Goal: Task Accomplishment & Management: Use online tool/utility

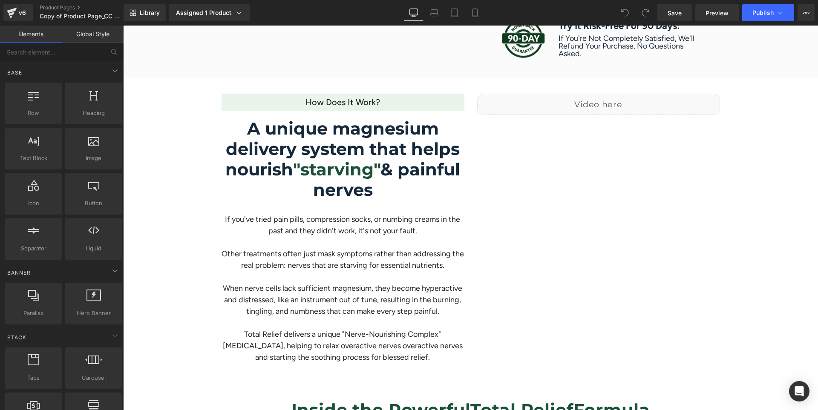
scroll to position [738, 0]
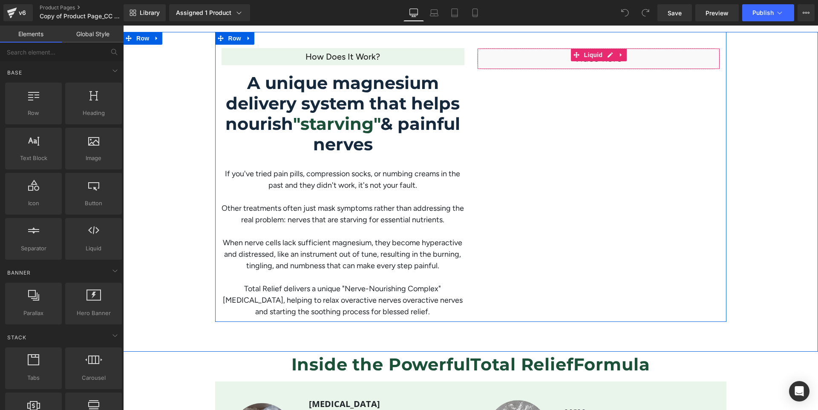
click at [626, 65] on div "Liquid" at bounding box center [598, 58] width 243 height 21
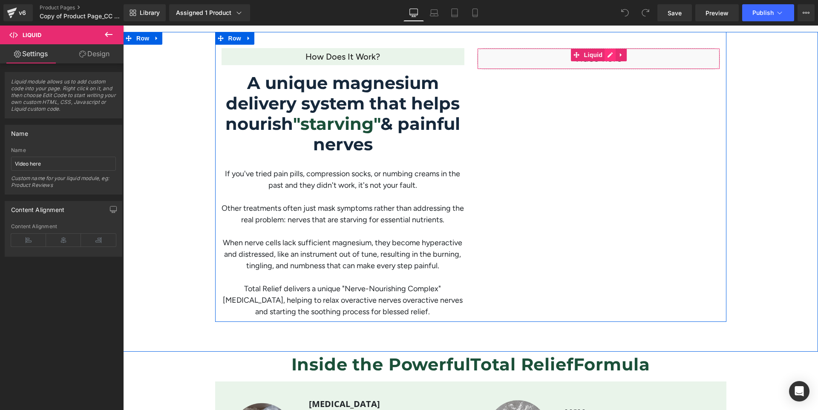
click at [606, 54] on div "Liquid" at bounding box center [598, 58] width 243 height 21
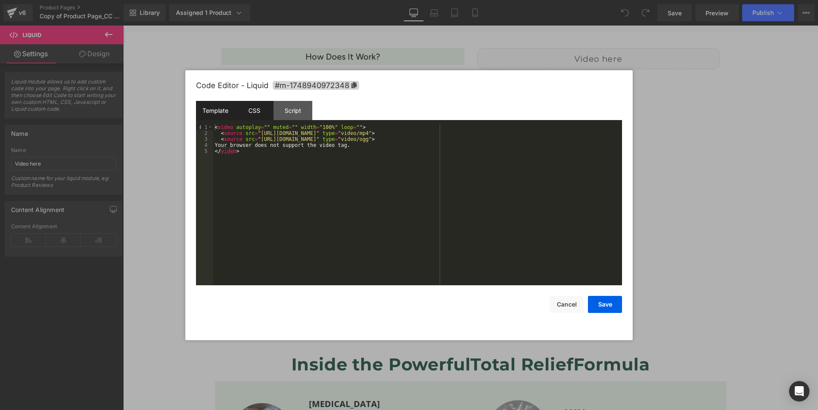
click at [262, 110] on div "CSS" at bounding box center [254, 110] width 39 height 19
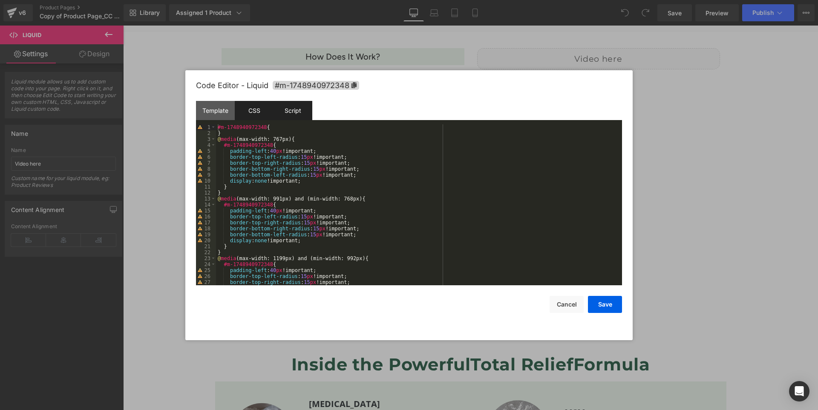
click at [301, 109] on div "Script" at bounding box center [292, 110] width 39 height 19
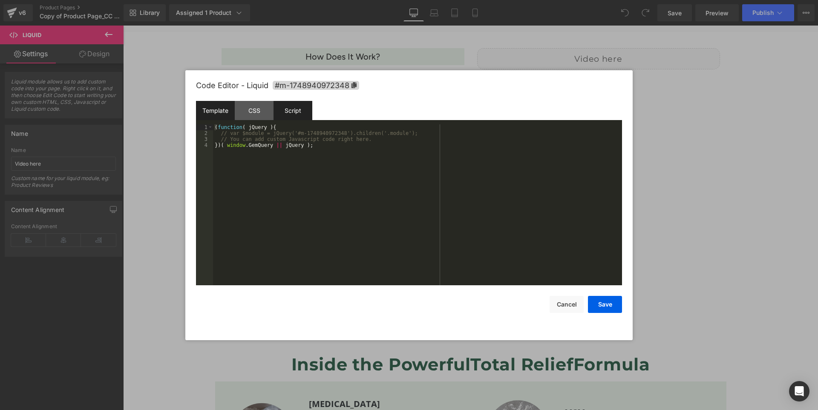
click at [224, 112] on div "Template" at bounding box center [215, 110] width 39 height 19
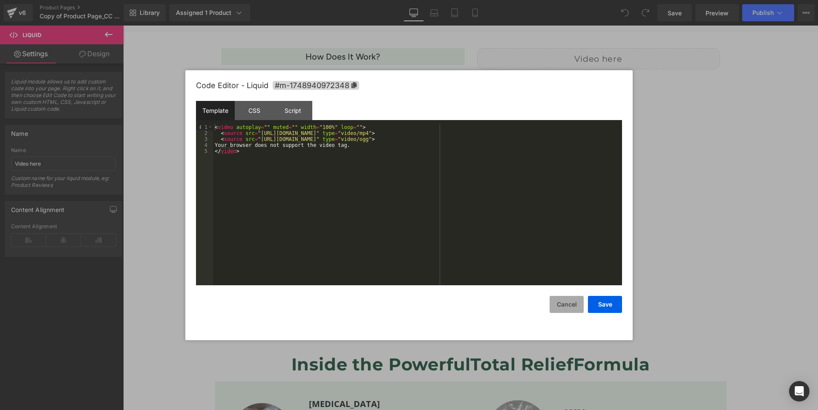
click at [557, 303] on button "Cancel" at bounding box center [566, 304] width 34 height 17
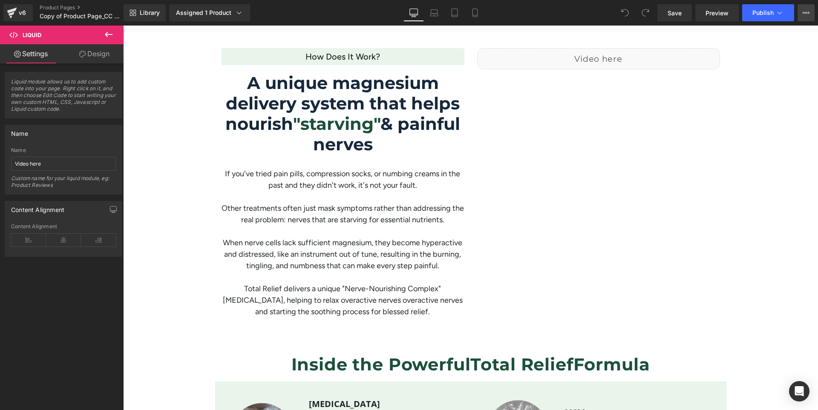
click at [804, 11] on icon at bounding box center [805, 12] width 7 height 7
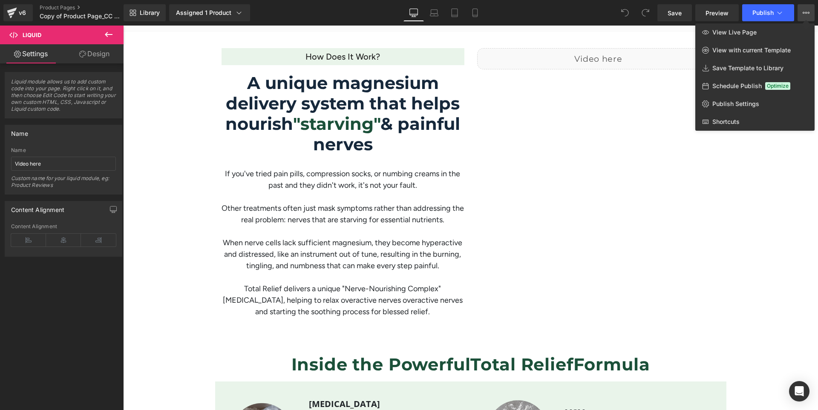
click at [804, 11] on icon at bounding box center [805, 12] width 7 height 7
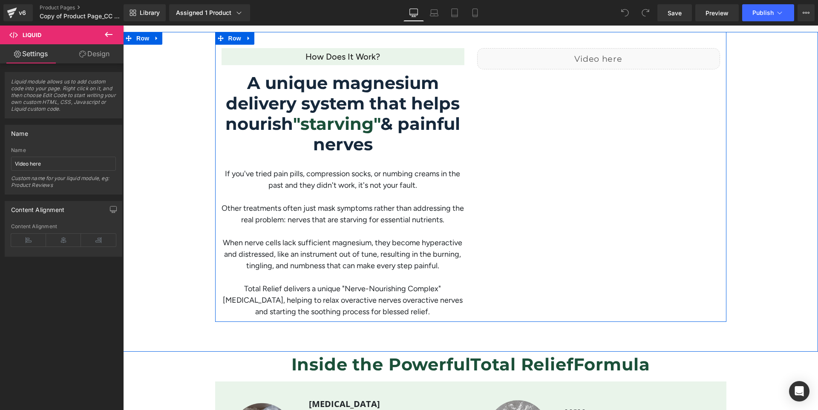
click at [585, 100] on div "How does it work? Heading A unique magnesium delivery system that helps nourish…" at bounding box center [470, 177] width 511 height 290
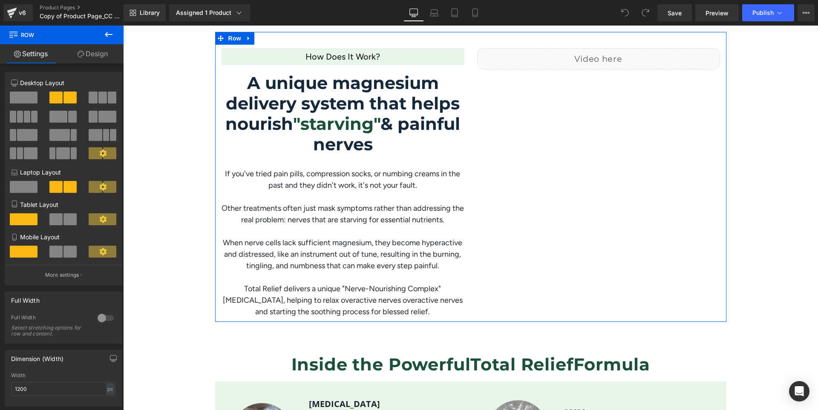
click at [92, 54] on link "Design" at bounding box center [93, 53] width 62 height 19
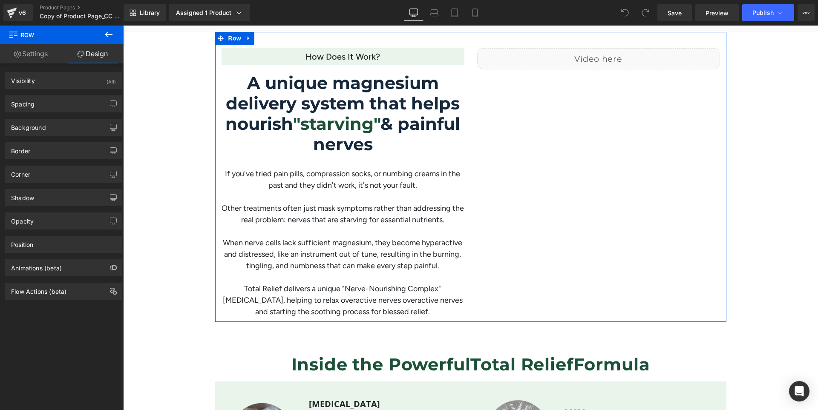
click at [50, 54] on link "Settings" at bounding box center [31, 53] width 62 height 19
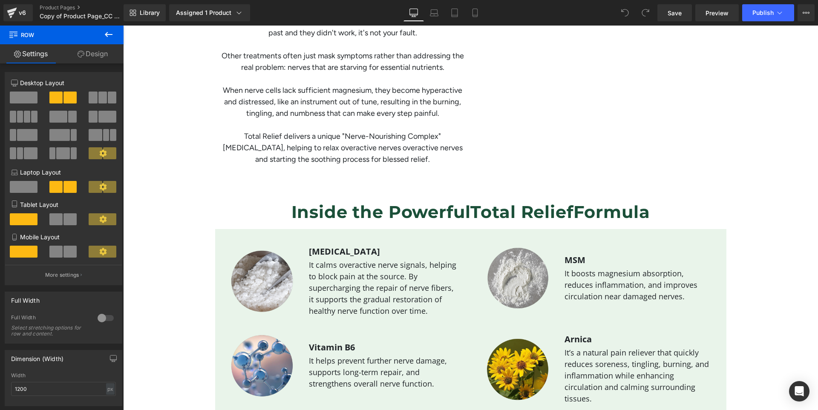
scroll to position [908, 0]
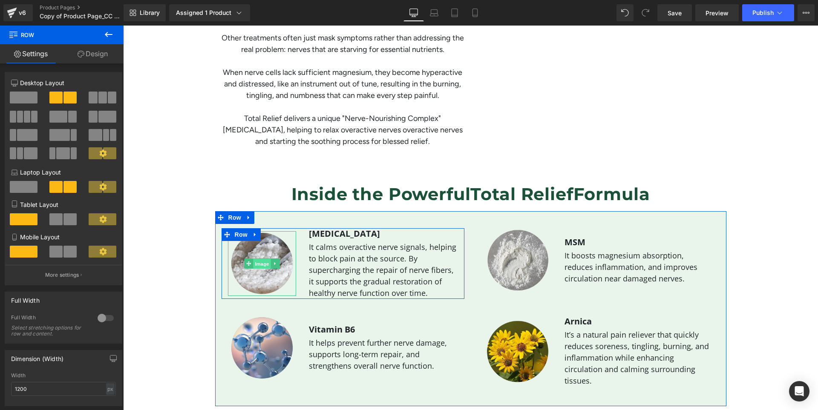
click at [256, 261] on span "Image" at bounding box center [262, 264] width 18 height 10
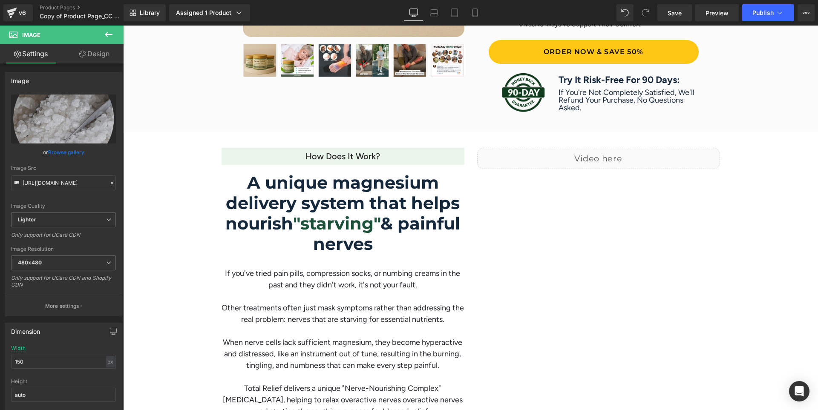
scroll to position [738, 0]
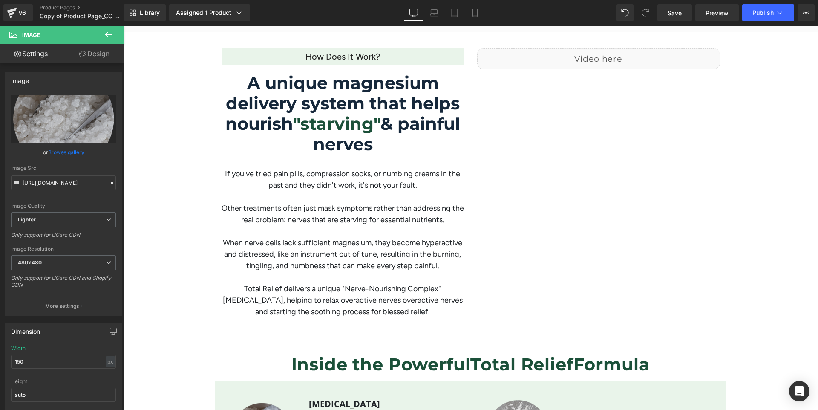
click at [589, 132] on div "How does it work? Heading A unique magnesium delivery system that helps nourish…" at bounding box center [470, 177] width 511 height 290
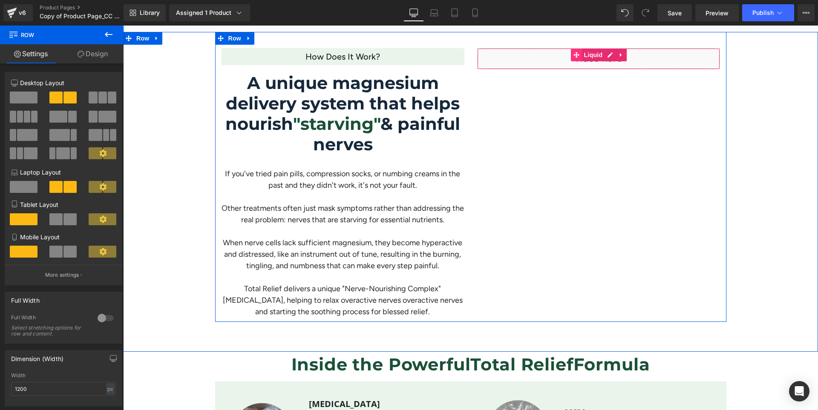
click at [573, 55] on icon at bounding box center [576, 55] width 6 height 6
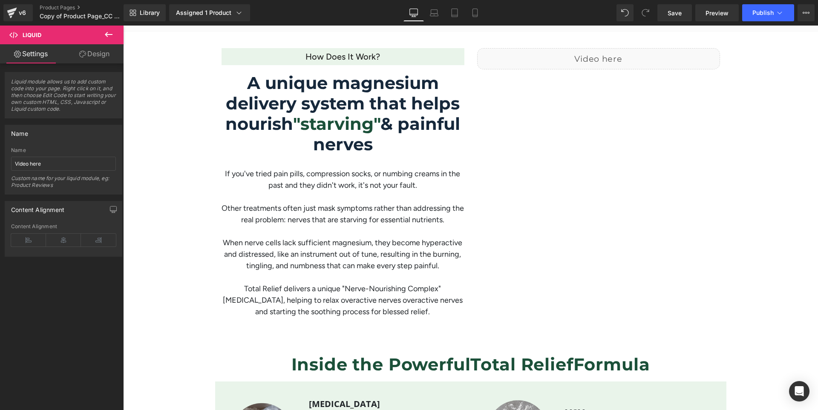
click at [105, 34] on icon at bounding box center [109, 34] width 8 height 5
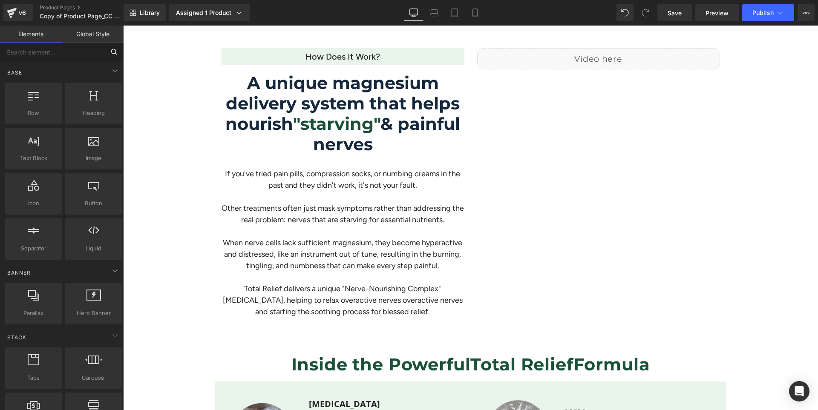
click at [64, 51] on input "text" at bounding box center [52, 52] width 105 height 19
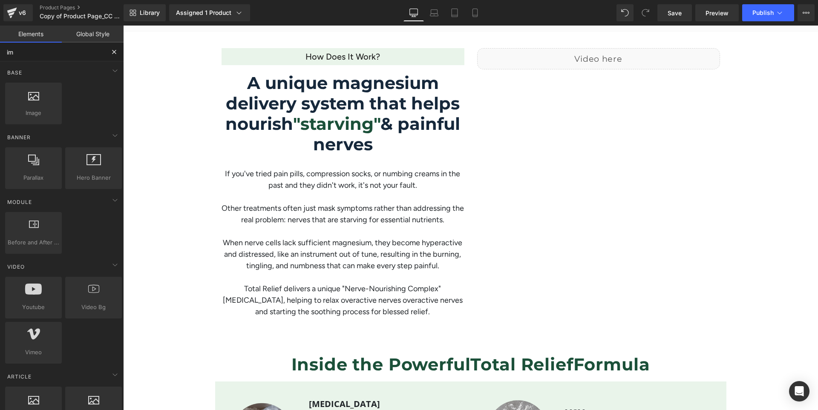
type input "ima"
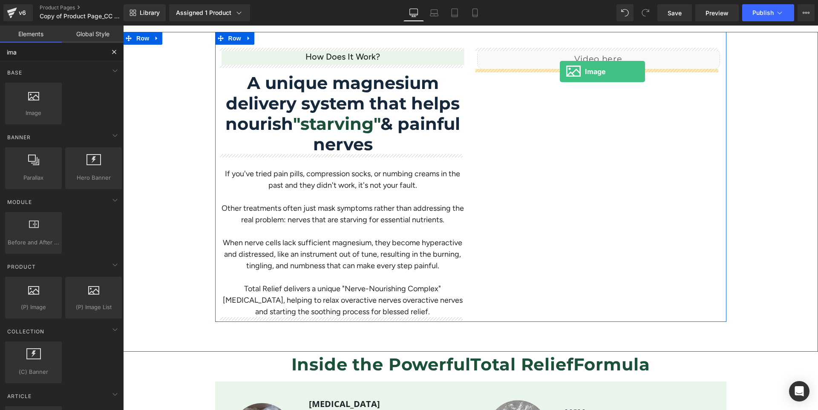
drag, startPoint x: 155, startPoint y: 126, endPoint x: 560, endPoint y: 72, distance: 407.9
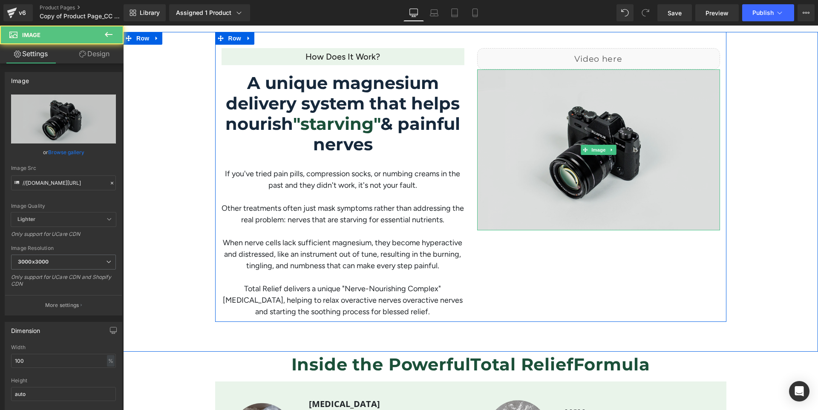
click at [533, 155] on img at bounding box center [598, 149] width 243 height 161
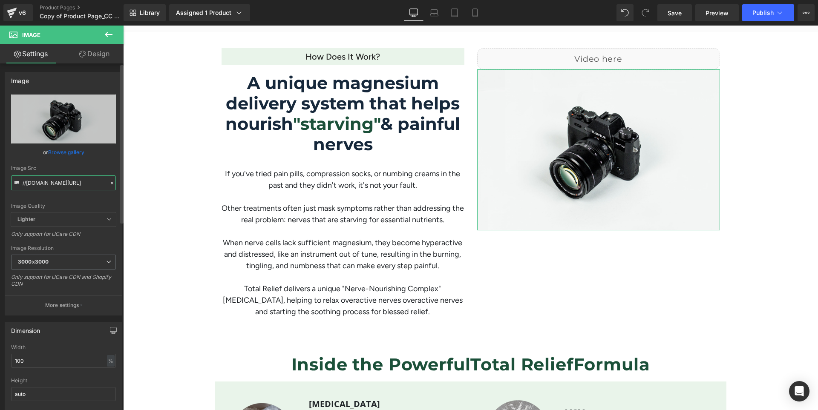
click at [63, 184] on input "//[DOMAIN_NAME][URL]" at bounding box center [63, 182] width 105 height 15
click at [109, 181] on icon at bounding box center [112, 183] width 6 height 6
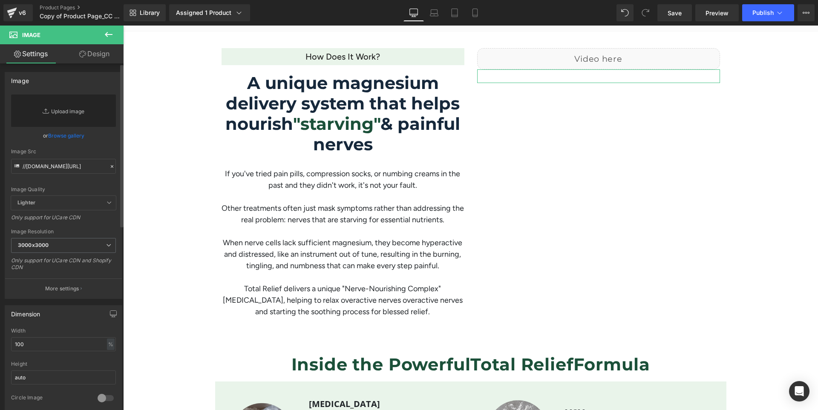
click at [65, 108] on link "Replace Image" at bounding box center [63, 111] width 105 height 32
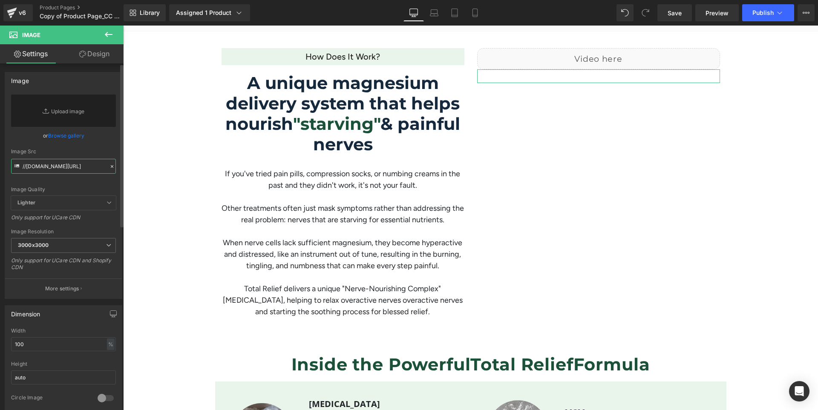
click at [52, 164] on input "//[DOMAIN_NAME][URL]" at bounding box center [63, 166] width 105 height 15
paste input "[URL][DOMAIN_NAME]"
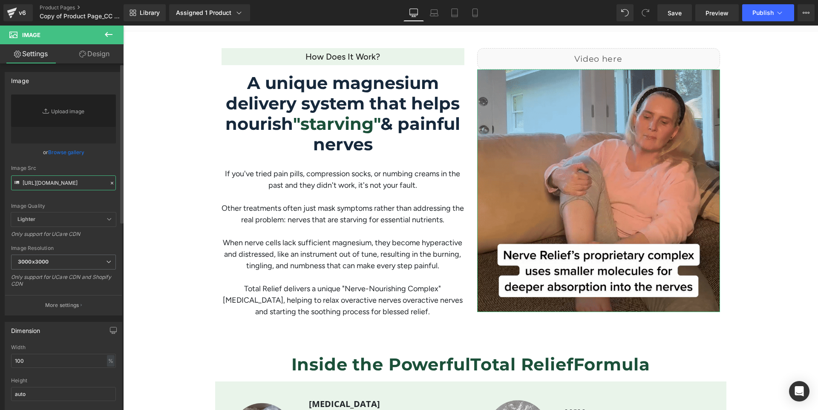
type input "[URL][DOMAIN_NAME]"
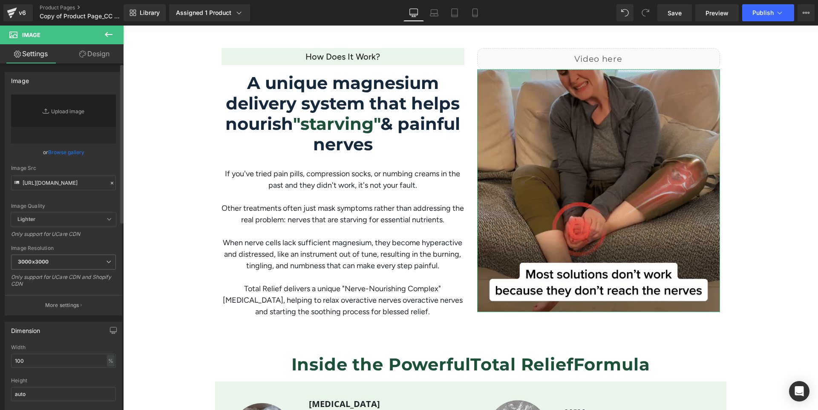
click at [74, 199] on div "Image Quality Lighter Lightest Lighter Lighter Lightest Only support for UCare …" at bounding box center [63, 154] width 105 height 118
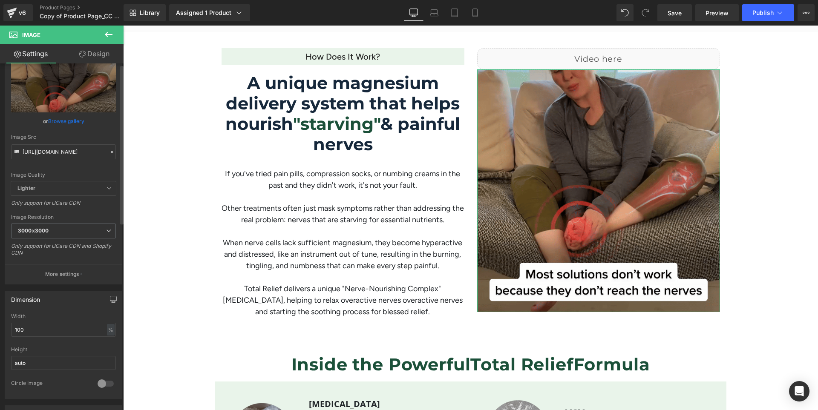
scroll to position [0, 0]
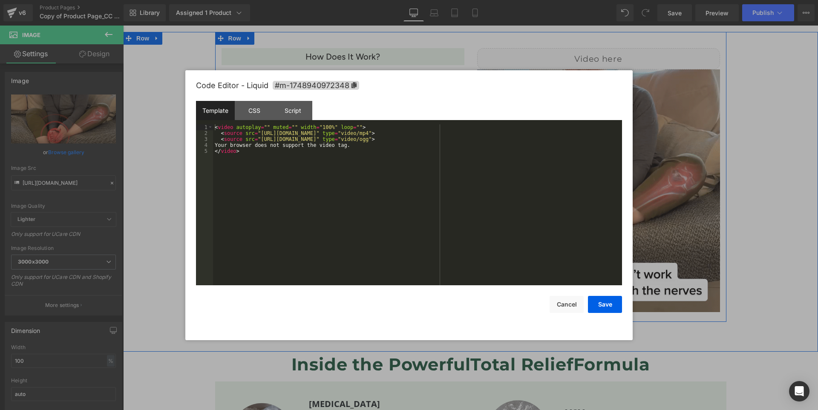
click at [606, 52] on div "Liquid 40px" at bounding box center [598, 58] width 243 height 21
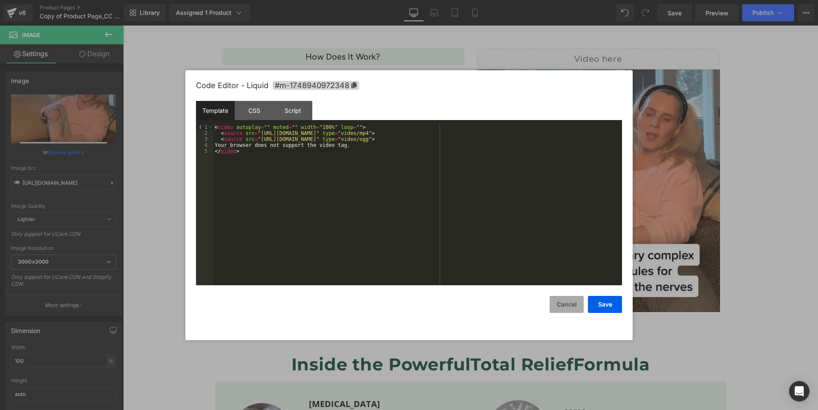
click at [0, 0] on button "Cancel" at bounding box center [0, 0] width 0 height 0
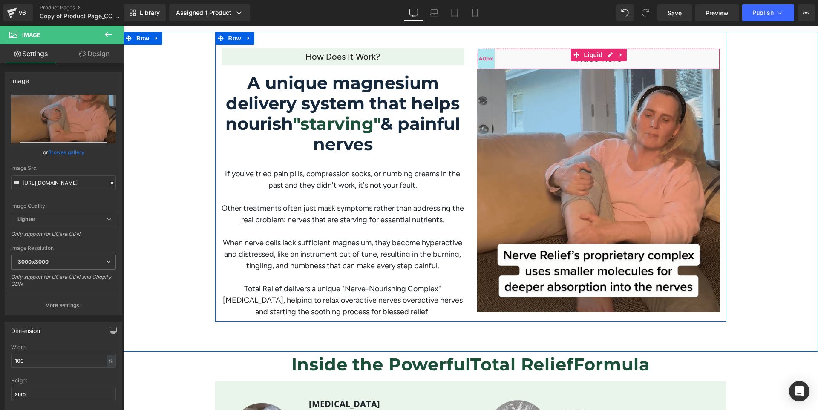
click at [491, 58] on div "40px" at bounding box center [485, 59] width 17 height 20
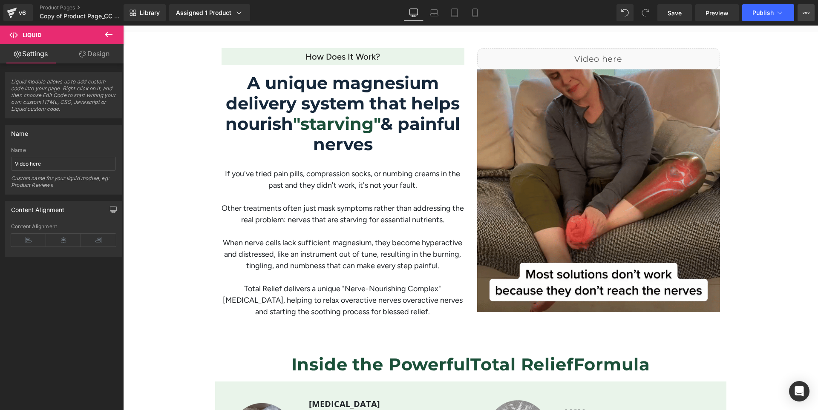
click at [808, 11] on icon at bounding box center [805, 12] width 7 height 7
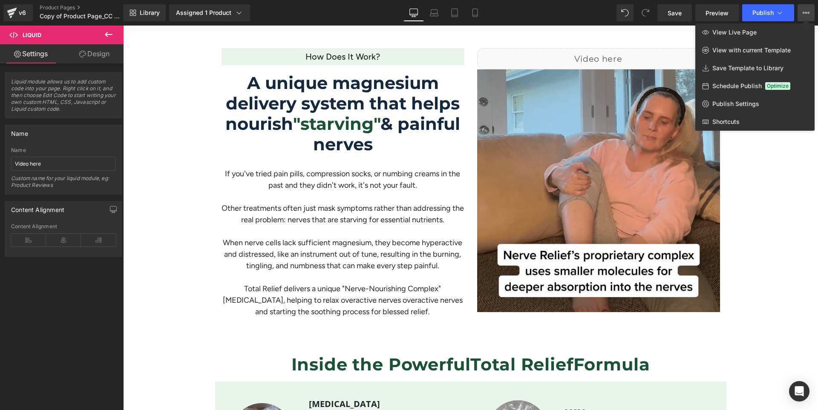
click at [808, 11] on icon at bounding box center [805, 12] width 7 height 7
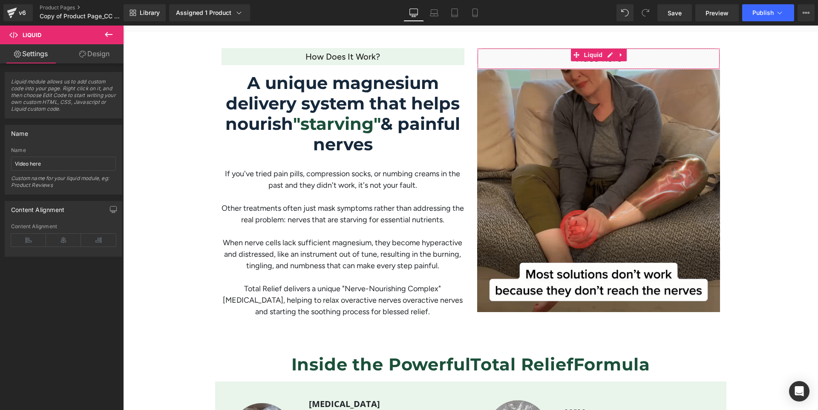
click at [96, 55] on link "Design" at bounding box center [94, 53] width 62 height 19
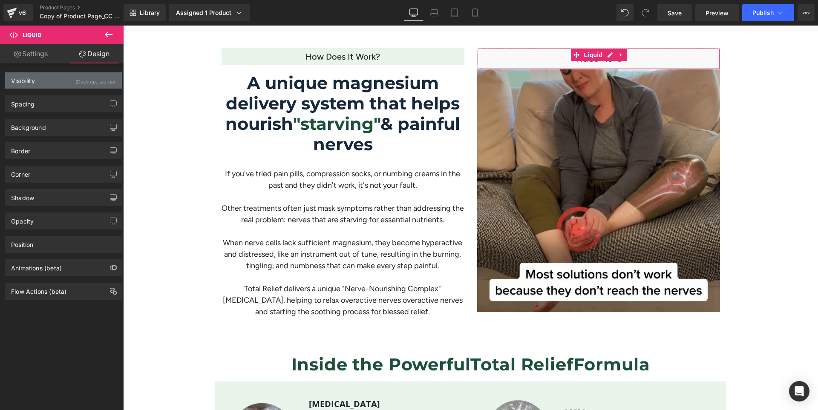
click at [54, 84] on div "Visibility (Desktop, Laptop)" at bounding box center [63, 80] width 117 height 16
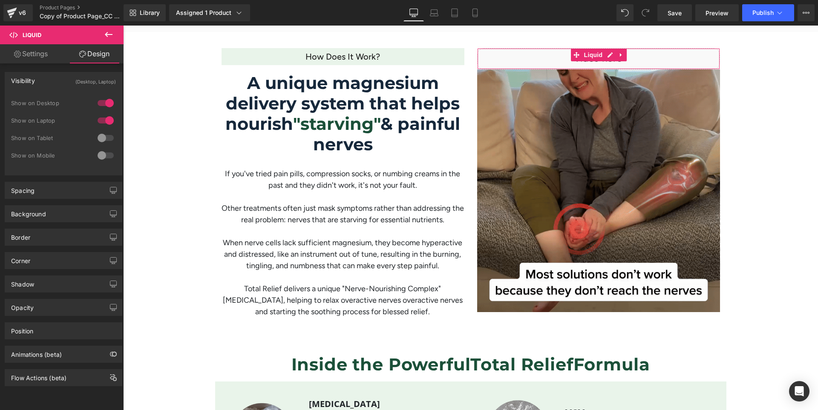
click at [103, 101] on div at bounding box center [105, 103] width 20 height 14
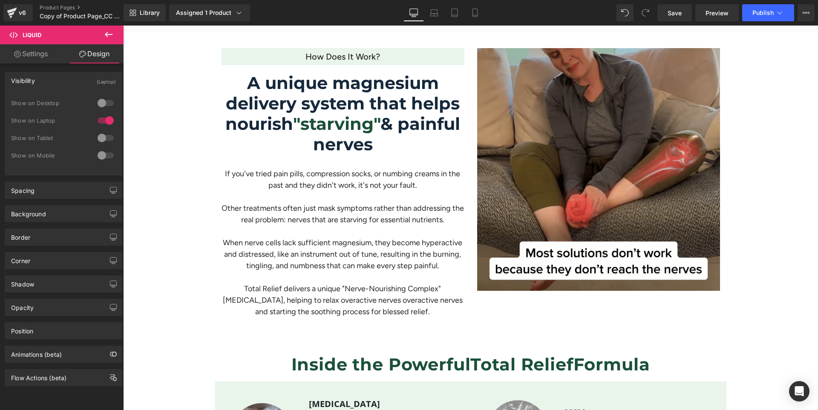
click at [102, 120] on div at bounding box center [105, 121] width 20 height 14
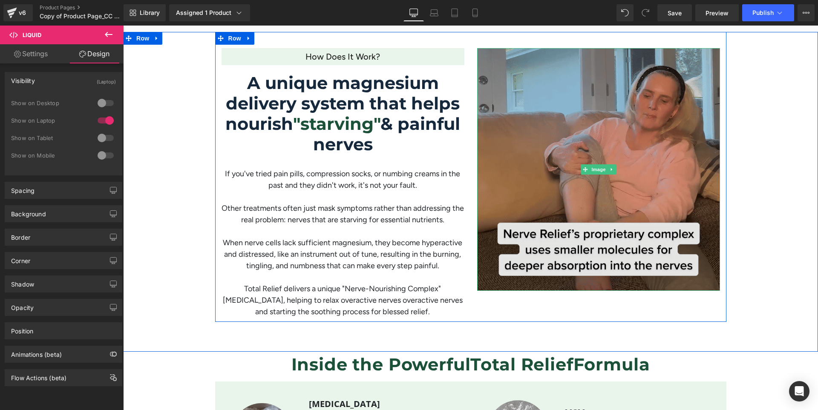
scroll to position [710, 0]
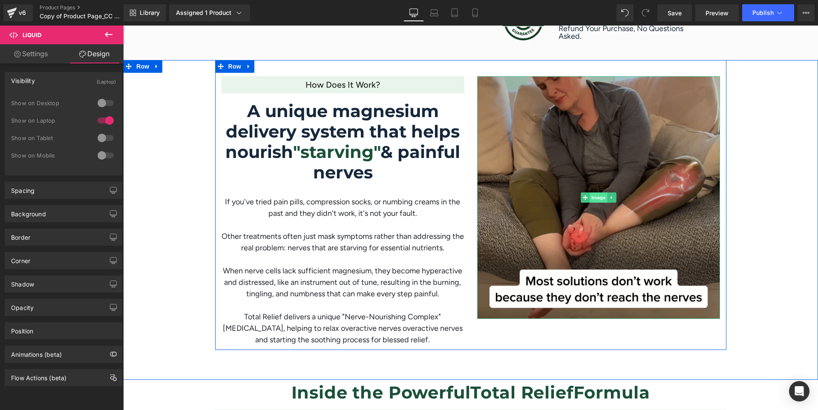
click at [593, 196] on span "Image" at bounding box center [598, 197] width 18 height 10
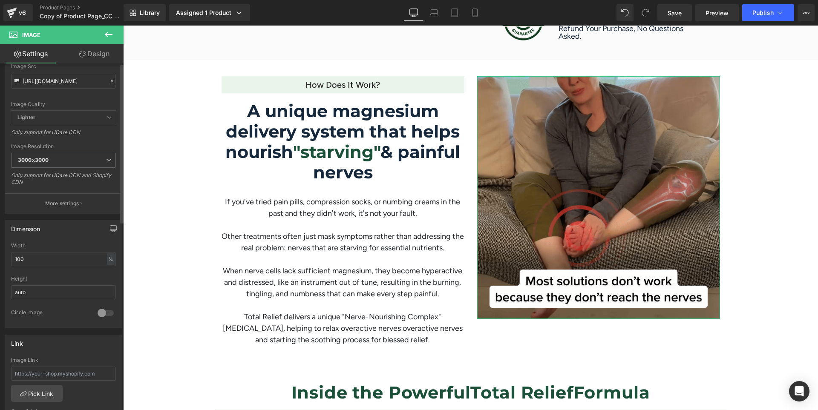
scroll to position [0, 0]
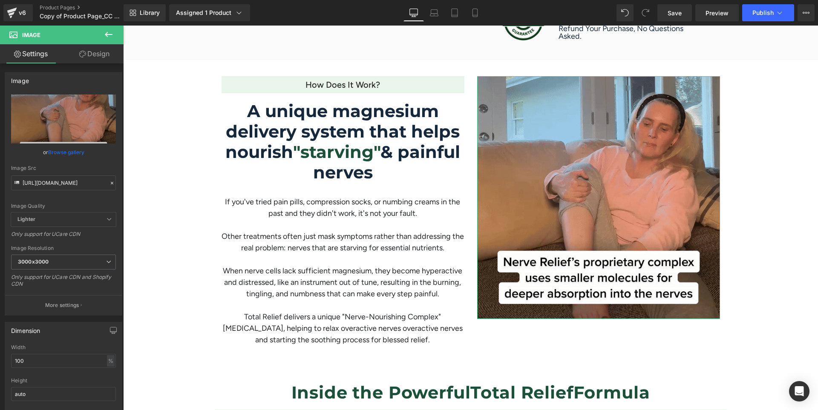
click at [103, 54] on link "Design" at bounding box center [94, 53] width 62 height 19
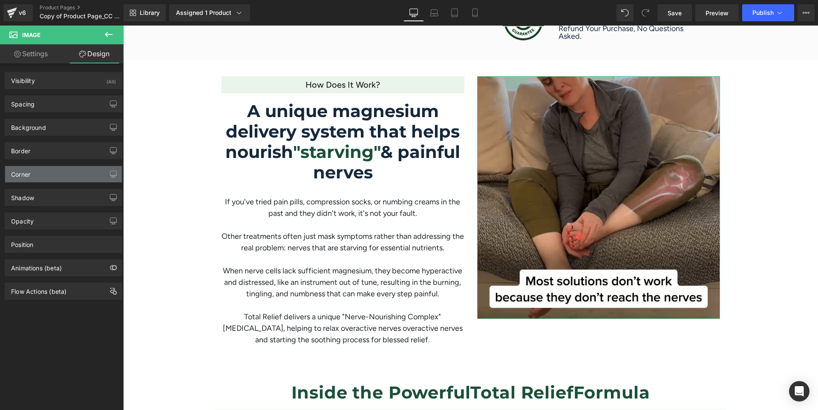
click at [36, 170] on div "Corner" at bounding box center [63, 174] width 117 height 16
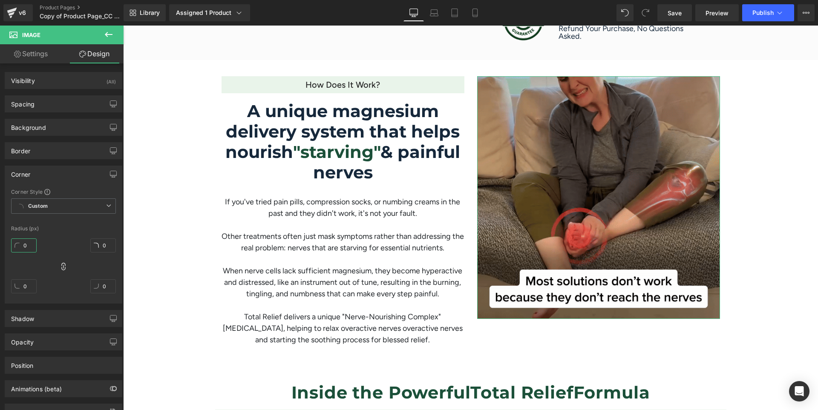
click at [21, 244] on input "0" at bounding box center [24, 245] width 26 height 14
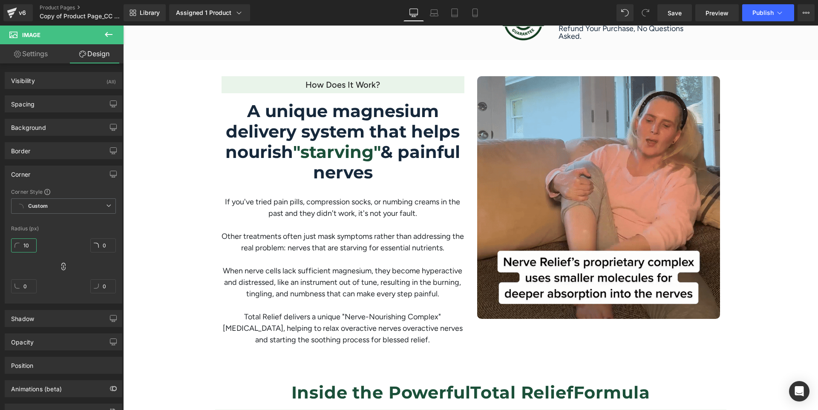
type input "10"
click at [675, 13] on span "Save" at bounding box center [674, 13] width 14 height 9
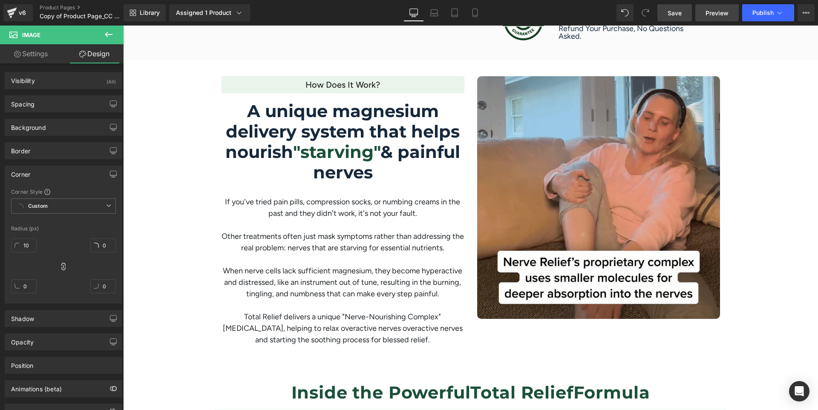
click at [715, 14] on span "Preview" at bounding box center [716, 13] width 23 height 9
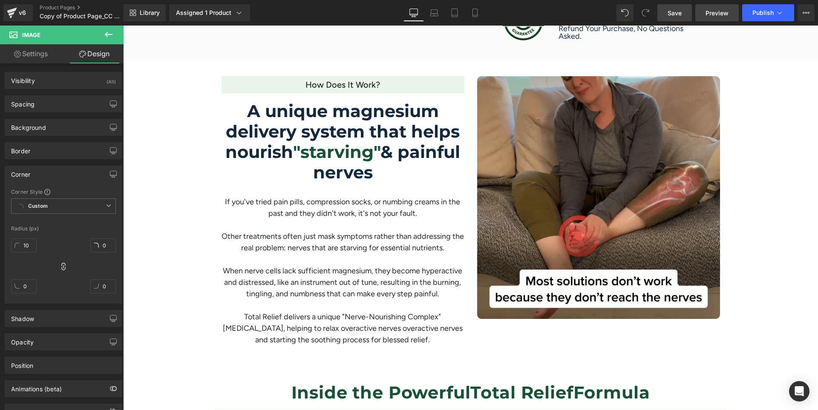
scroll to position [596, 0]
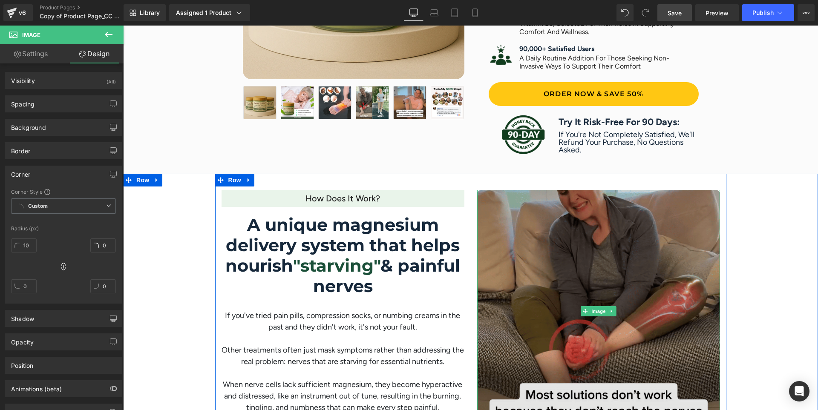
click at [537, 209] on img at bounding box center [598, 311] width 243 height 243
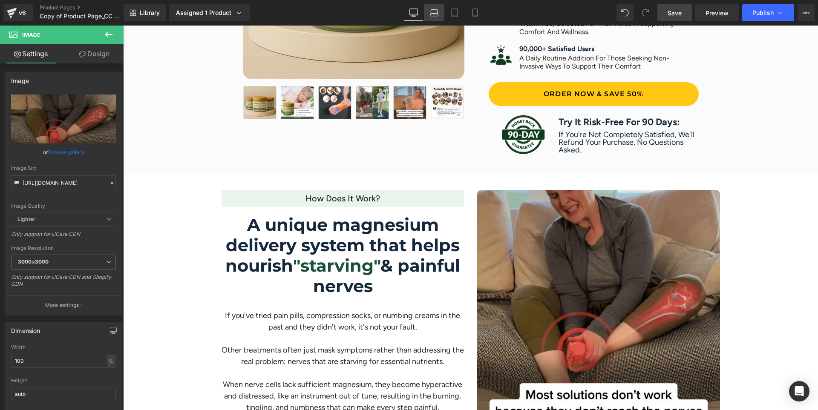
click at [434, 12] on icon at bounding box center [434, 13] width 9 height 9
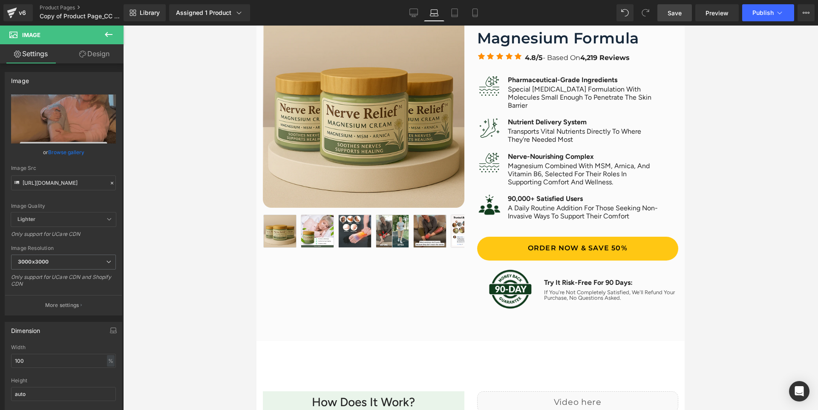
scroll to position [853, 0]
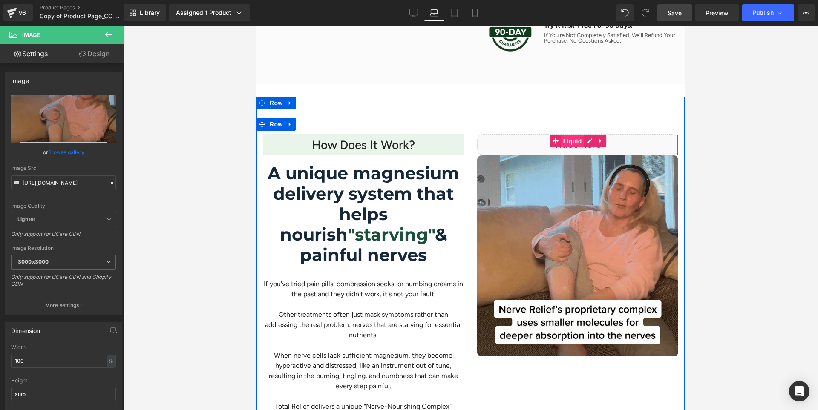
click at [566, 140] on span "Liquid" at bounding box center [572, 141] width 23 height 13
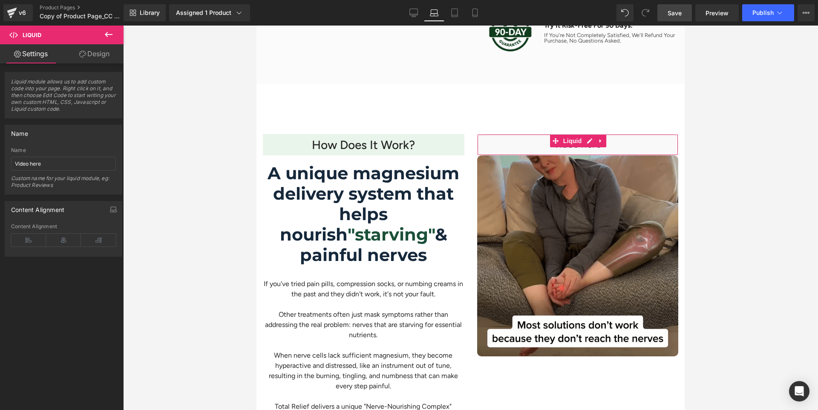
click at [90, 48] on link "Design" at bounding box center [94, 53] width 62 height 19
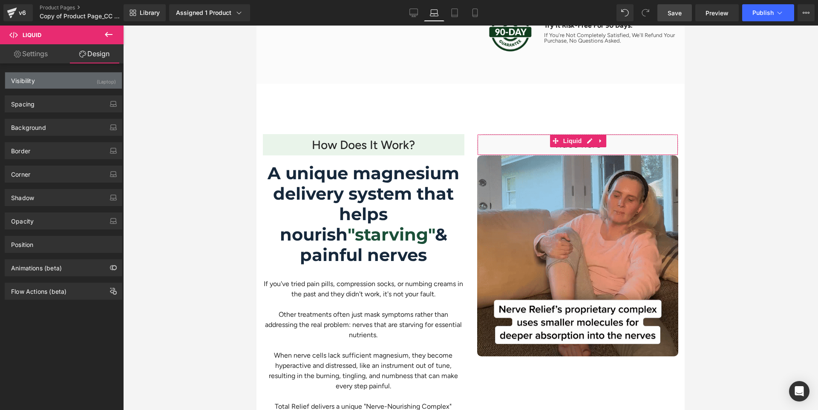
click at [48, 72] on div "Visibility (Laptop) 0|0|0|0 0 Show on Desktop 1 Show on Laptop 0 Show on Tablet…" at bounding box center [64, 80] width 118 height 17
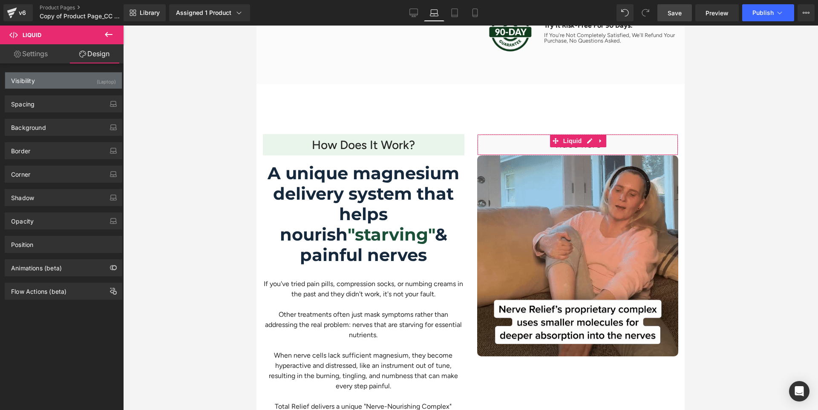
click at [48, 75] on div "Visibility (Laptop)" at bounding box center [63, 80] width 117 height 16
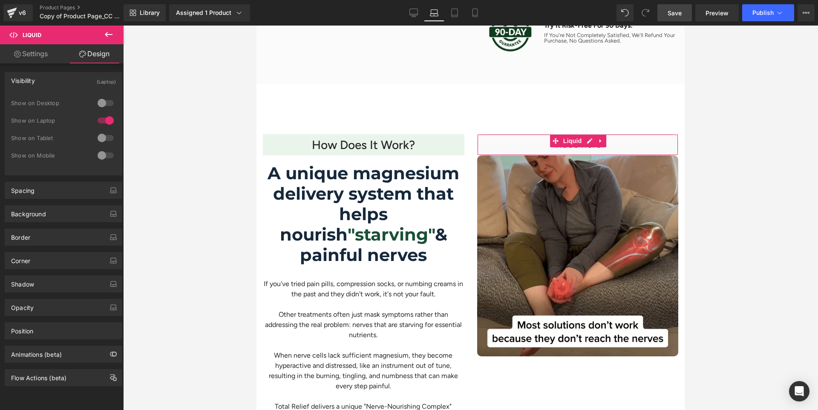
click at [100, 121] on div at bounding box center [105, 121] width 20 height 14
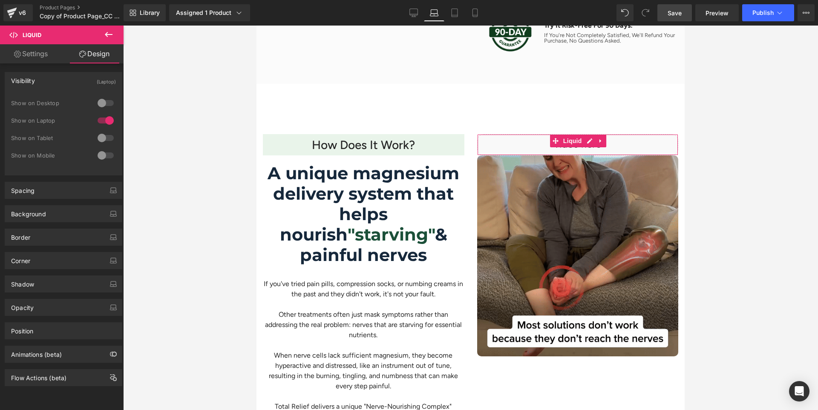
click at [101, 105] on div at bounding box center [105, 103] width 20 height 14
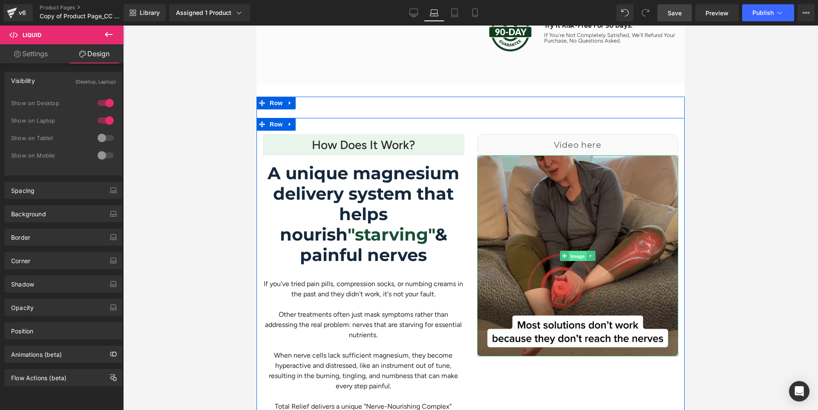
click at [571, 256] on span "Image" at bounding box center [578, 256] width 18 height 10
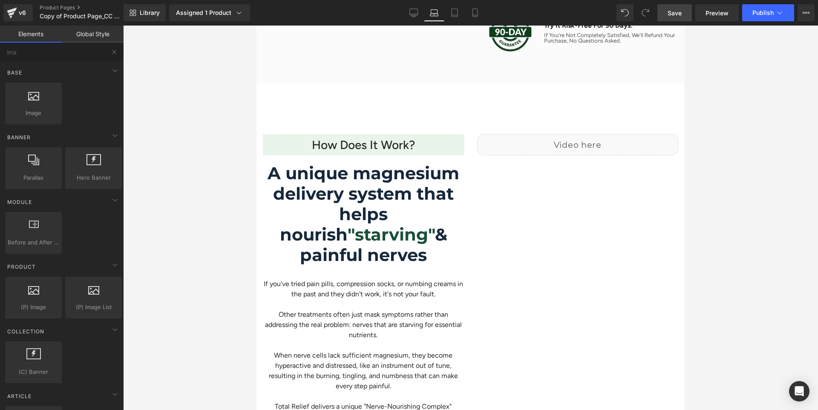
click at [675, 17] on span "Save" at bounding box center [674, 13] width 14 height 9
click at [404, 14] on icon at bounding box center [404, 13] width 9 height 9
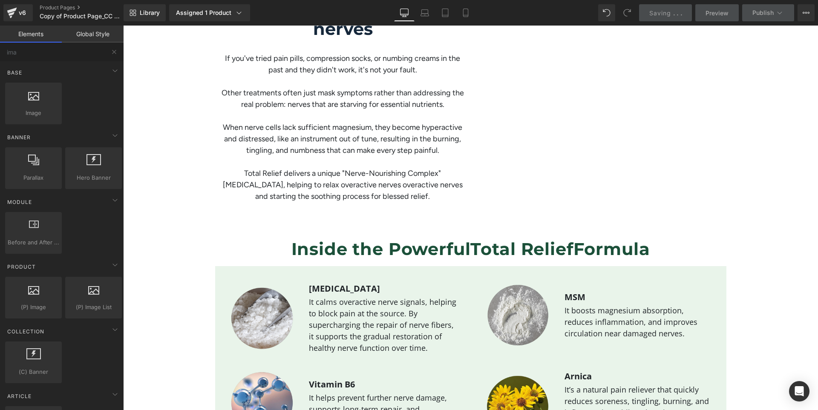
scroll to position [737, 0]
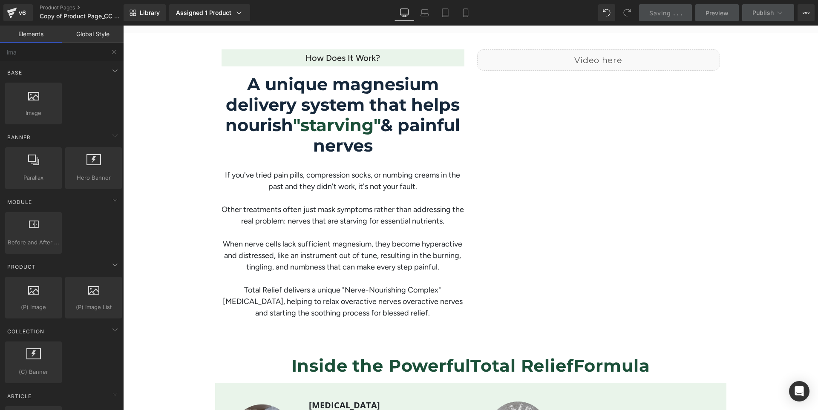
click at [404, 14] on icon at bounding box center [404, 13] width 9 height 9
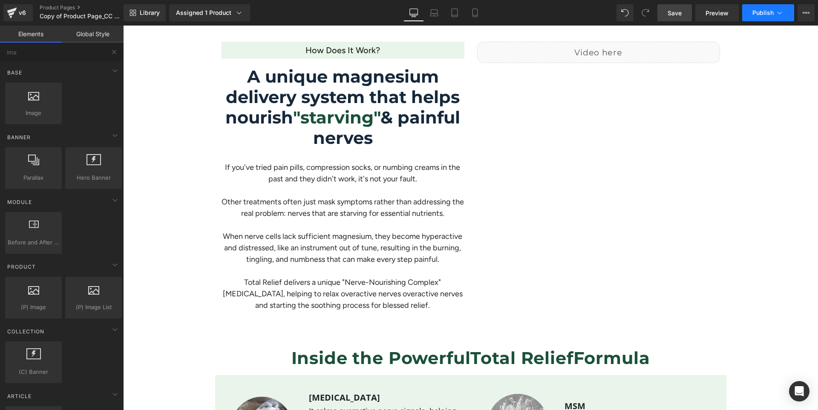
click at [754, 14] on span "Publish" at bounding box center [762, 12] width 21 height 7
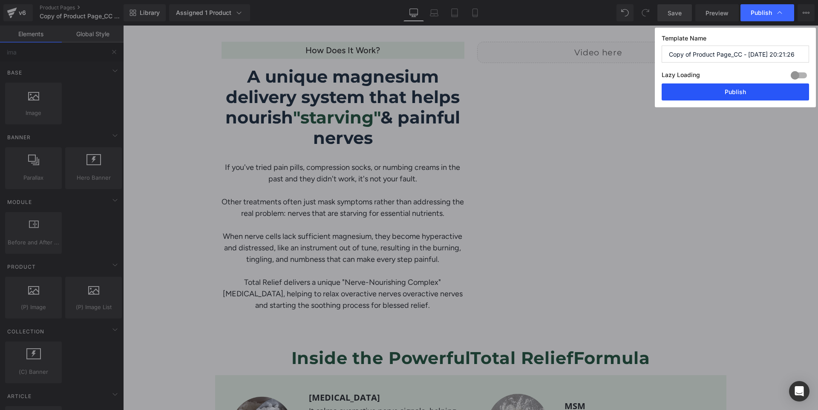
click at [730, 91] on button "Publish" at bounding box center [734, 91] width 147 height 17
